Goal: Obtain resource: Download file/media

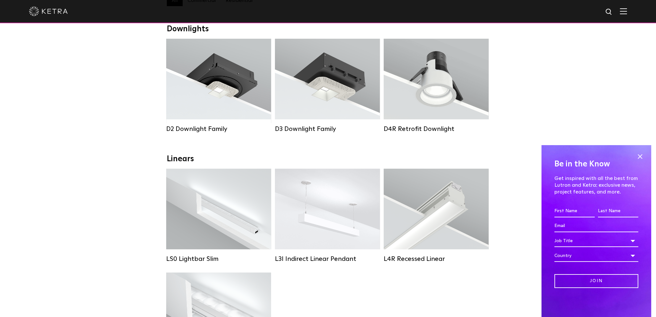
scroll to position [65, 0]
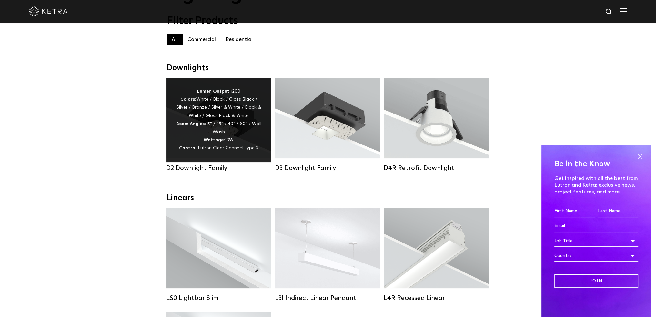
click at [209, 124] on div "Lumen Output: 1200 Colors: White / Black / Gloss Black / Silver / Bronze / Silv…" at bounding box center [219, 119] width 86 height 65
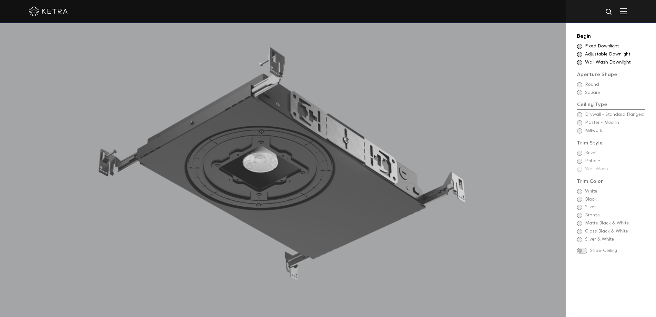
scroll to position [678, 0]
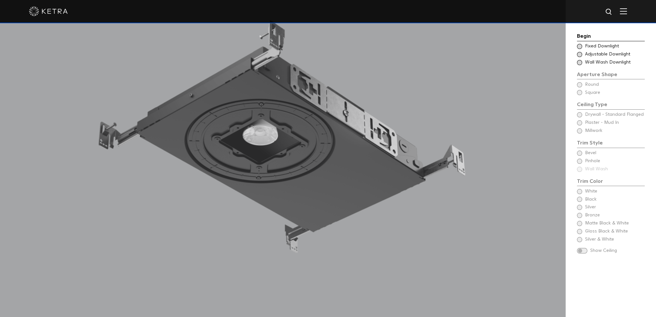
click at [580, 54] on span at bounding box center [579, 54] width 5 height 5
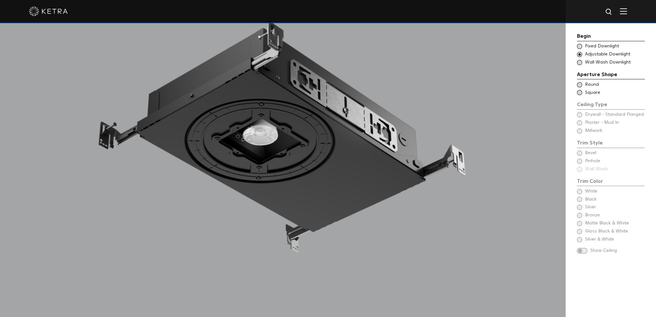
click at [579, 84] on span at bounding box center [579, 84] width 5 height 5
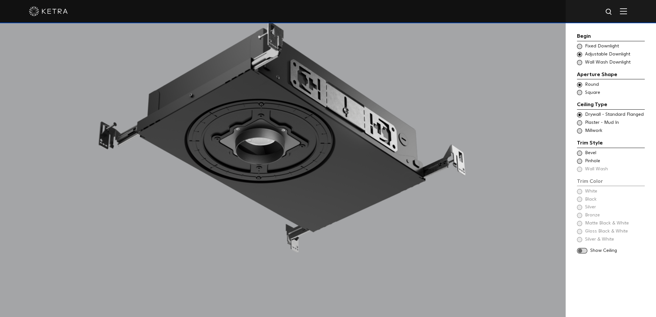
click at [579, 122] on span at bounding box center [579, 122] width 5 height 5
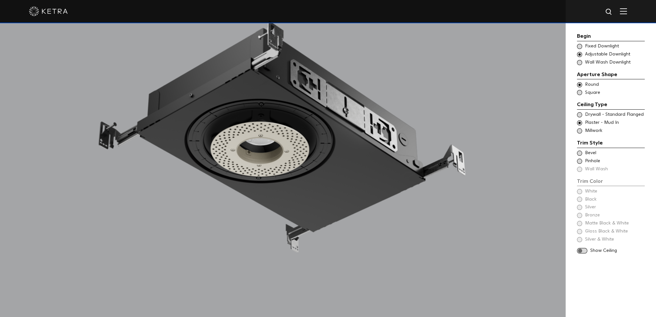
click at [580, 160] on span at bounding box center [579, 161] width 5 height 5
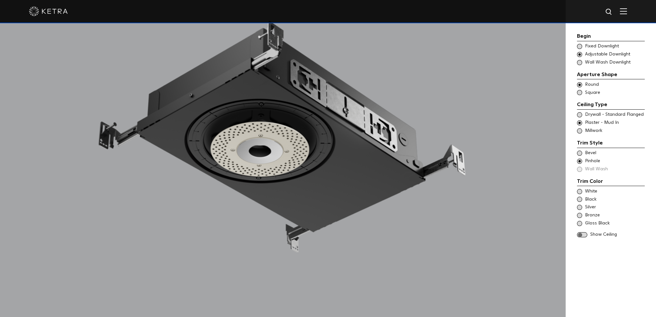
click at [579, 160] on span at bounding box center [579, 161] width 5 height 5
click at [579, 152] on span at bounding box center [579, 153] width 5 height 5
click at [580, 191] on span at bounding box center [579, 191] width 5 height 5
click at [581, 198] on div "Black" at bounding box center [611, 200] width 68 height 6
click at [580, 191] on span at bounding box center [579, 191] width 5 height 5
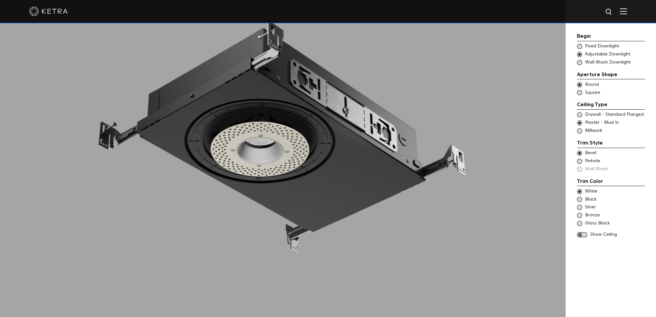
click at [580, 222] on span at bounding box center [579, 223] width 5 height 5
click at [582, 235] on span at bounding box center [582, 234] width 10 height 5
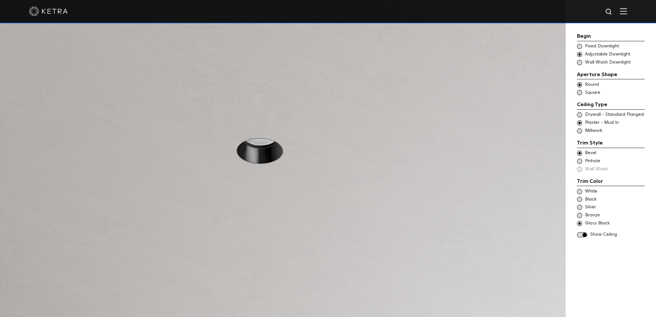
click at [582, 235] on span at bounding box center [582, 234] width 10 height 5
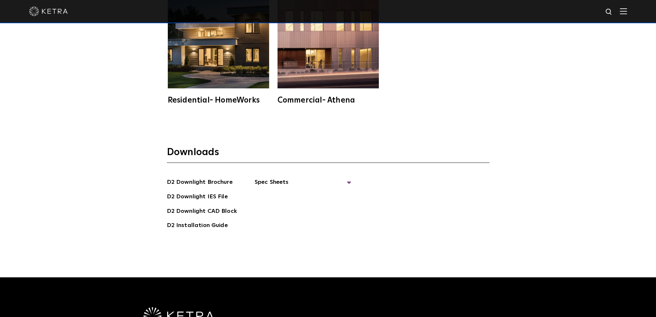
scroll to position [1872, 0]
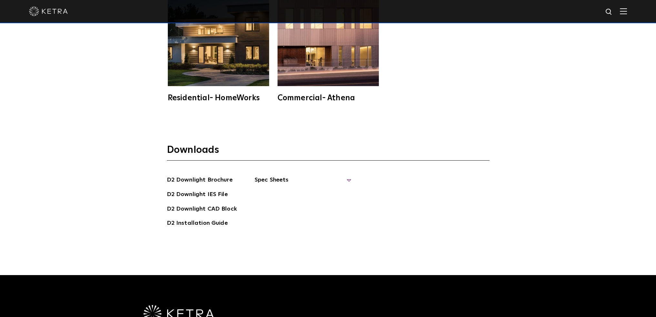
click at [270, 176] on span "Spec Sheets" at bounding box center [303, 183] width 97 height 14
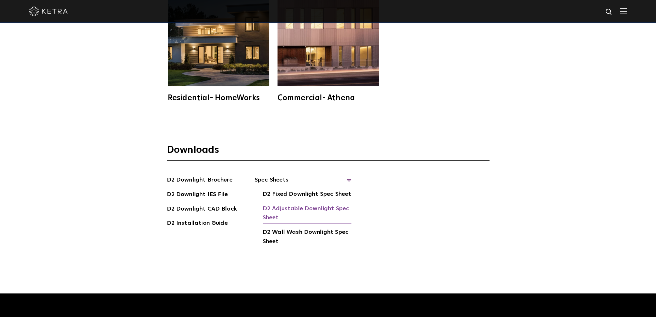
click at [290, 204] on link "D2 Adjustable Downlight Spec Sheet" at bounding box center [307, 214] width 89 height 20
